Goal: Information Seeking & Learning: Learn about a topic

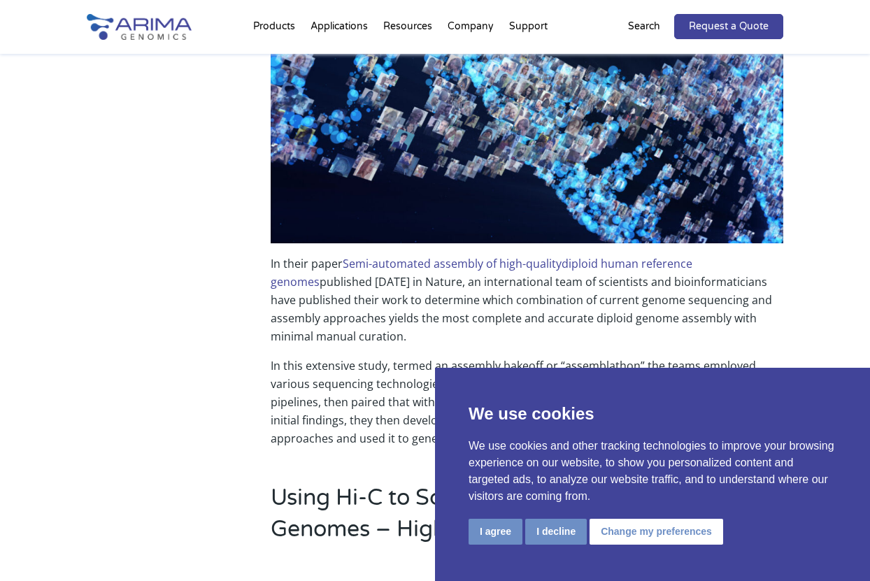
click at [649, 531] on button "Change my preferences" at bounding box center [657, 532] width 134 height 26
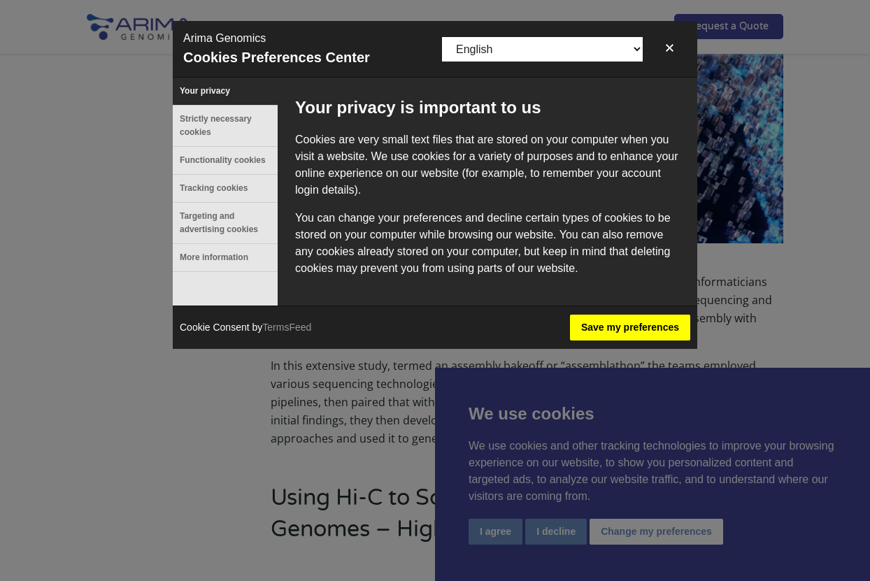
click at [646, 322] on button "Save my preferences" at bounding box center [630, 328] width 120 height 26
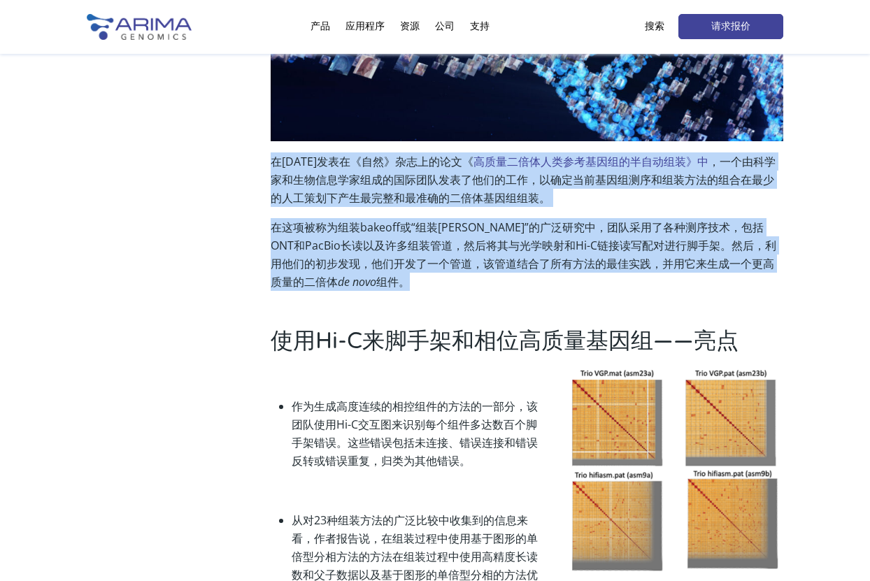
scroll to position [455, 0]
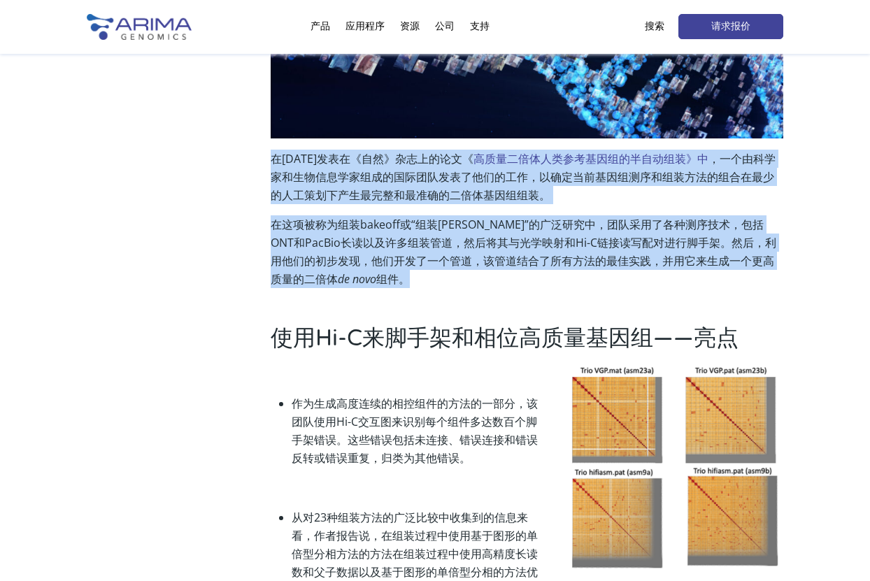
drag, startPoint x: 269, startPoint y: 176, endPoint x: 579, endPoint y: 298, distance: 332.6
click at [579, 298] on div "共享 为了能够对人类遗传多样性产生完整的看法，人类泛基因组参考联盟的成立，目标是为泛基因组参考创建高质量、具有成本效益的二倍体基因组组件。 在 [DATE]发…" at bounding box center [435, 50] width 696 height 511
drag, startPoint x: 526, startPoint y: 288, endPoint x: 262, endPoint y: 163, distance: 292.0
click at [262, 163] on div "共享 为了能够对人类遗传多样性产生完整的看法，人类泛基因组参考联盟的成立，目标是为泛基因组参考创建高质量、具有成本效益的二倍体基因组组件。 在 [DATE]发…" at bounding box center [435, 50] width 696 height 511
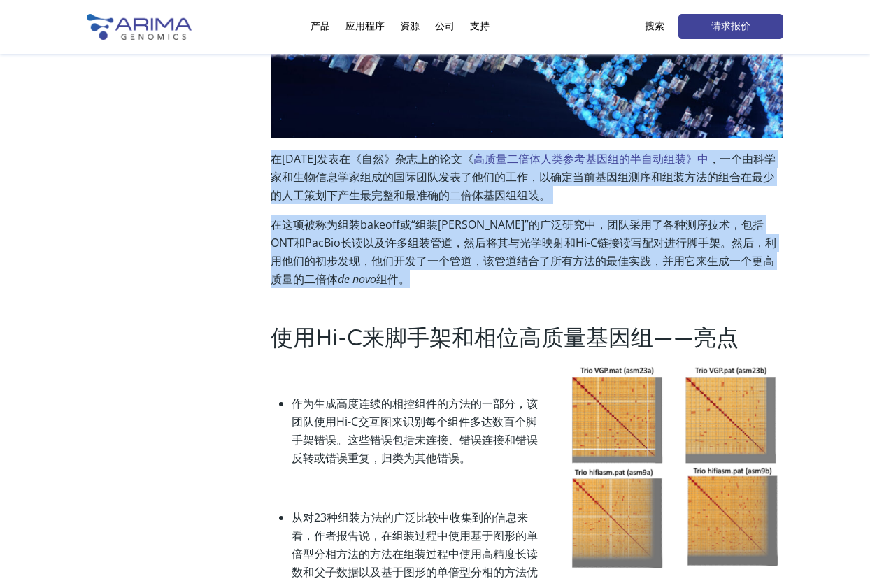
click at [269, 158] on div "共享 为了能够对人类遗传多样性产生完整的看法，人类泛基因组参考联盟的成立，目标是为泛基因组参考创建高质量、具有成本效益的二倍体基因组组件。 在 [DATE]发…" at bounding box center [435, 50] width 696 height 511
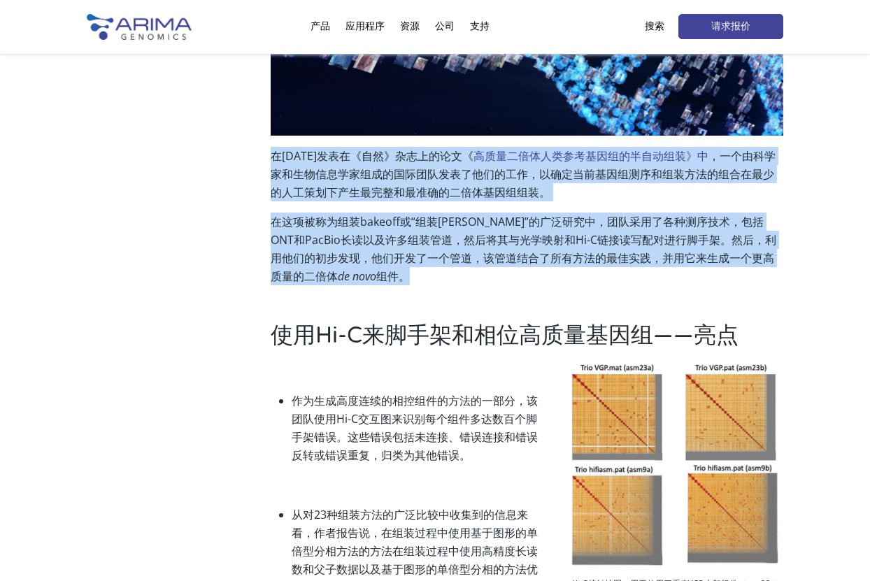
scroll to position [460, 0]
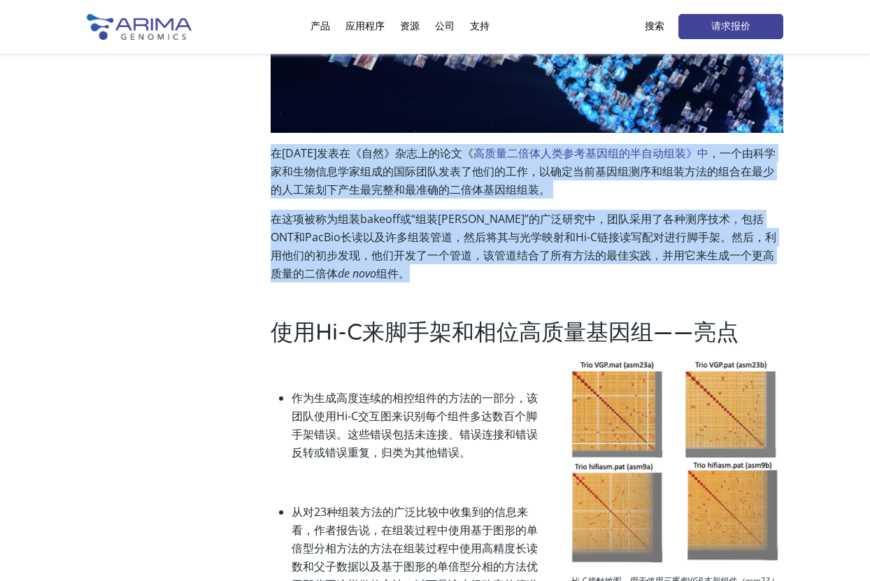
drag, startPoint x: 273, startPoint y: 154, endPoint x: 473, endPoint y: 276, distance: 234.6
click at [473, 276] on div "在 [DATE]发表在《自然》杂志 上的论文《 高质量 二倍体人类参考基因组的 半自动组装》中 ，一个由科学家和生物信息学家组成的国际团队发表了他们的工作，以…" at bounding box center [527, 64] width 513 height 438
click at [423, 275] on p "在这项被称为组装bakeoff或“组装[PERSON_NAME]”的广泛研究中，团队采用了各种测序技术，包括ONT和PacBio长读以及许多组装管道，然后将其…" at bounding box center [527, 246] width 513 height 73
drag, startPoint x: 409, startPoint y: 283, endPoint x: 257, endPoint y: 157, distance: 197.2
click at [257, 157] on div "共享 为了能够对人类遗传多样性产生完整的看法，人类泛基因组参考联盟的成立，目标是为泛基因组参考创建高质量、具有成本效益的二倍体基因组组件。 在 [DATE]发…" at bounding box center [435, 44] width 696 height 511
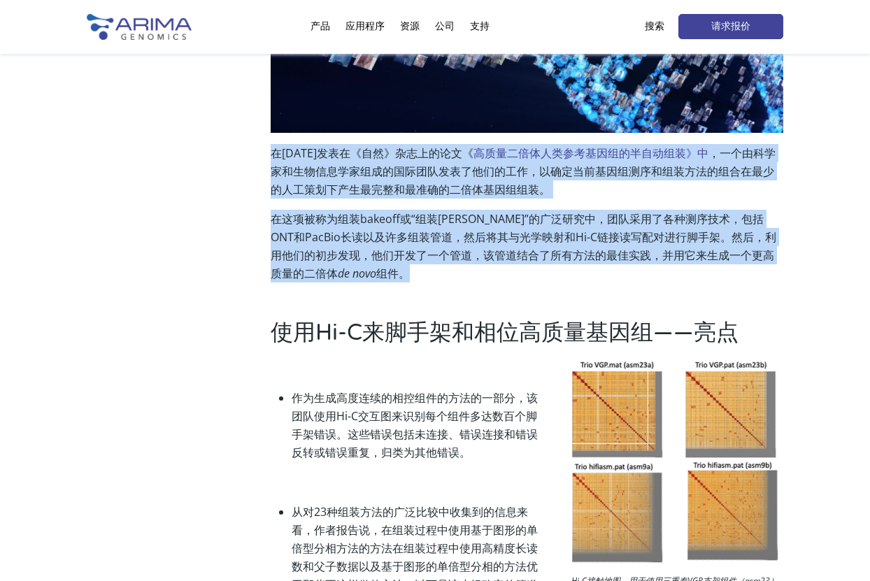
click at [262, 155] on div "共享 为了能够对人类遗传多样性产生完整的看法，人类泛基因组参考联盟的成立，目标是为泛基因组参考创建高质量、具有成本效益的二倍体基因组组件。 在 [DATE]发…" at bounding box center [435, 44] width 696 height 511
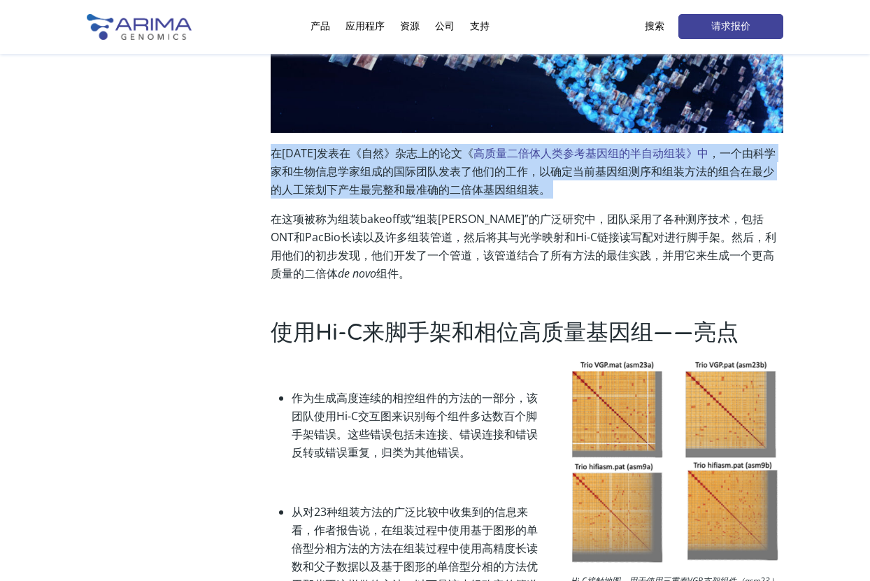
drag, startPoint x: 276, startPoint y: 148, endPoint x: 269, endPoint y: 214, distance: 66.1
click at [269, 214] on div "共享 为了能够对人类遗传多样性产生完整的看法，人类泛基因组参考联盟的成立，目标是为泛基因组参考创建高质量、具有成本效益的二倍体基因组组件。 在 [DATE]发…" at bounding box center [435, 44] width 696 height 511
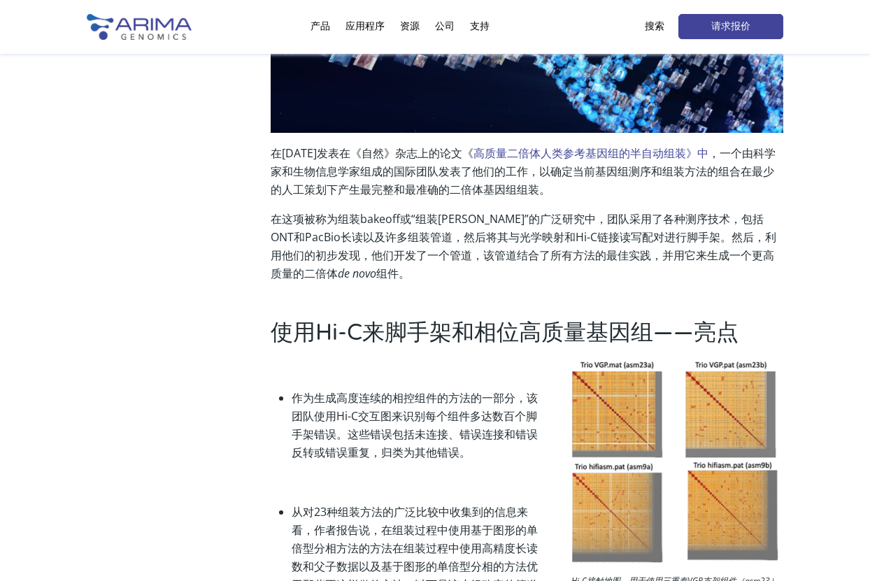
click at [278, 216] on p "在这项被称为组装bakeoff或“组装[PERSON_NAME]”的广泛研究中，团队采用了各种测序技术，包括ONT和PacBio长读以及许多组装管道，然后将其…" at bounding box center [527, 246] width 513 height 73
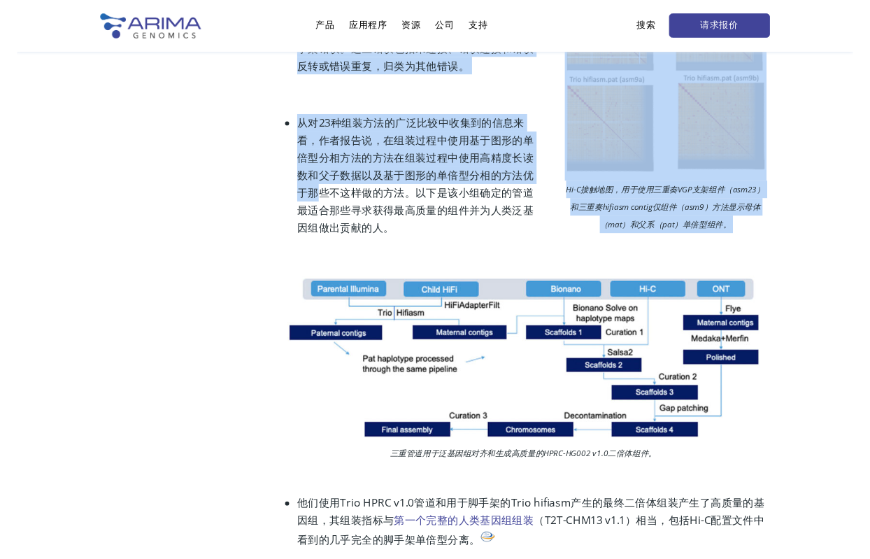
scroll to position [977, 0]
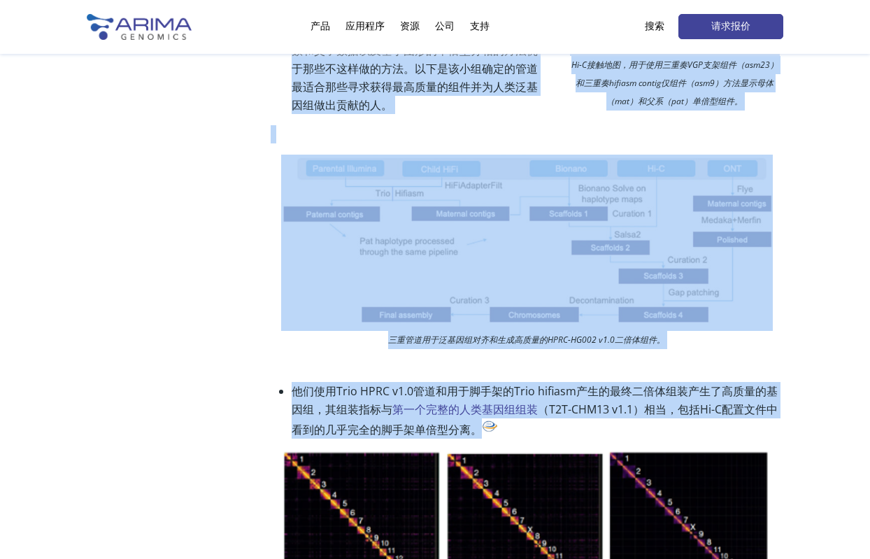
drag, startPoint x: 275, startPoint y: 216, endPoint x: 686, endPoint y: 439, distance: 468.0
click at [680, 441] on div "共享 为了能够对人类遗传多样性产生完整的看法，人类泛基因组参考联盟的成立，目标是为泛基因组参考创建高质量、具有成本效益的二倍体基因组组件。 在 [DATE]发…" at bounding box center [435, 217] width 870 height 1888
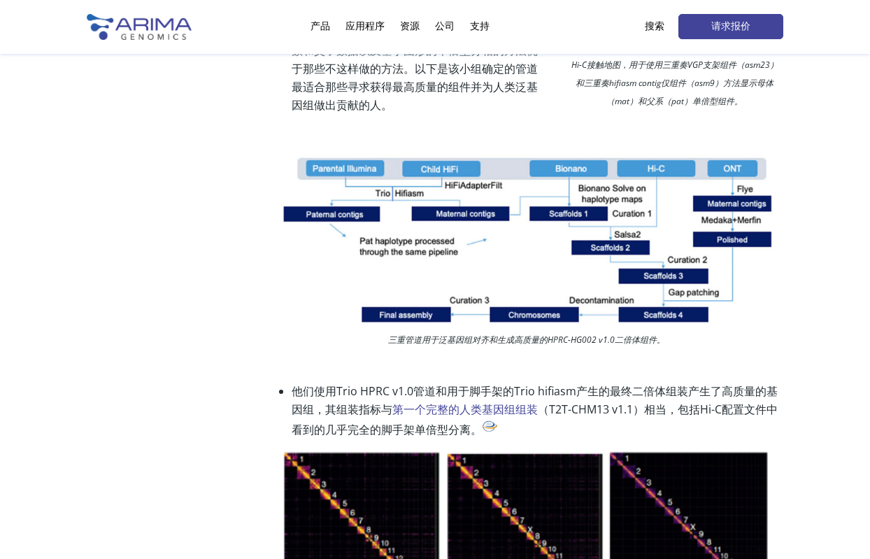
click at [691, 437] on li "他们使用Trio HPRC v1.0管道和用于脚手架的Trio hifiasm产生的最终二倍体组装产生了高质量的基因组，其组装指标与 第一个完整的人类基因组组…" at bounding box center [538, 410] width 492 height 57
